Goal: Task Accomplishment & Management: Use online tool/utility

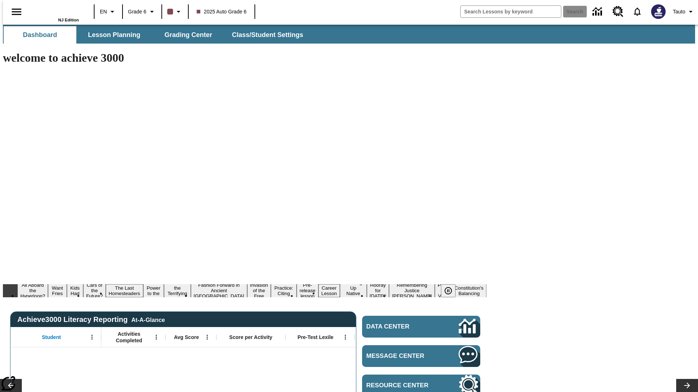
type input "-1"
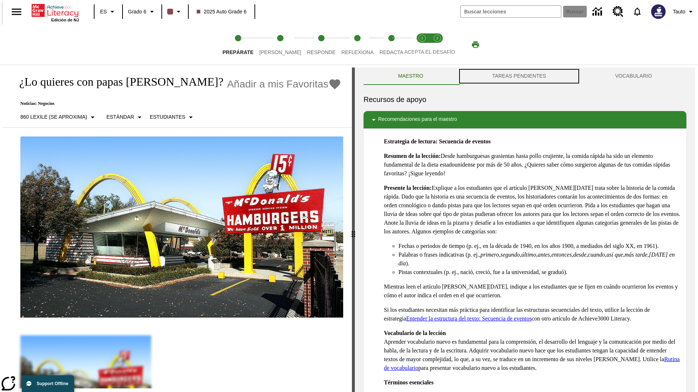
click at [519, 76] on button "TAREAS PENDIENTES" at bounding box center [518, 76] width 123 height 17
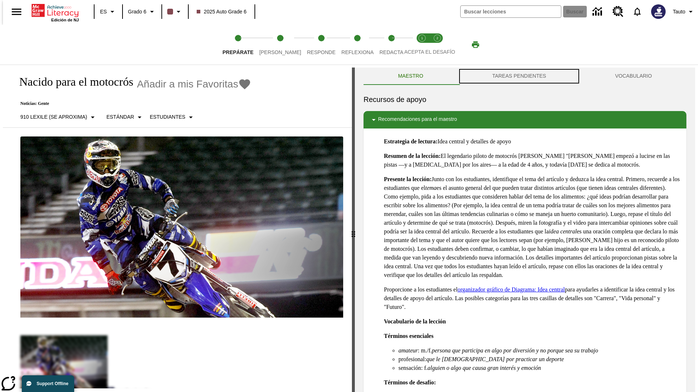
click at [519, 76] on button "TAREAS PENDIENTES" at bounding box center [518, 76] width 123 height 17
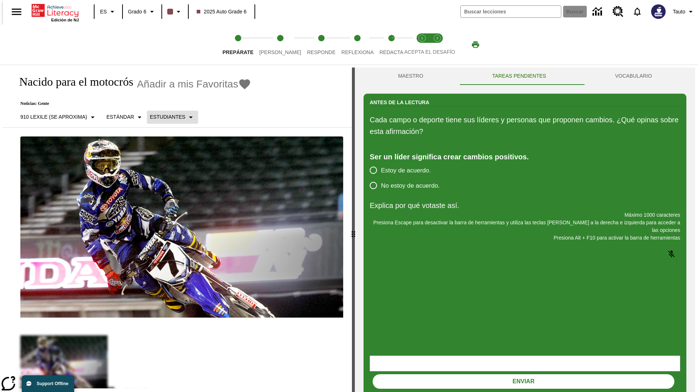
click at [166, 117] on p "Estudiantes" at bounding box center [168, 117] width 36 height 8
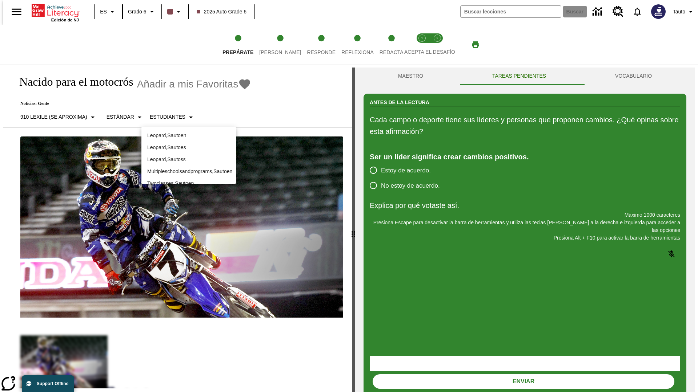
click at [189, 144] on p "Leopard , Sautoes" at bounding box center [188, 148] width 83 height 8
